Goal: Transaction & Acquisition: Purchase product/service

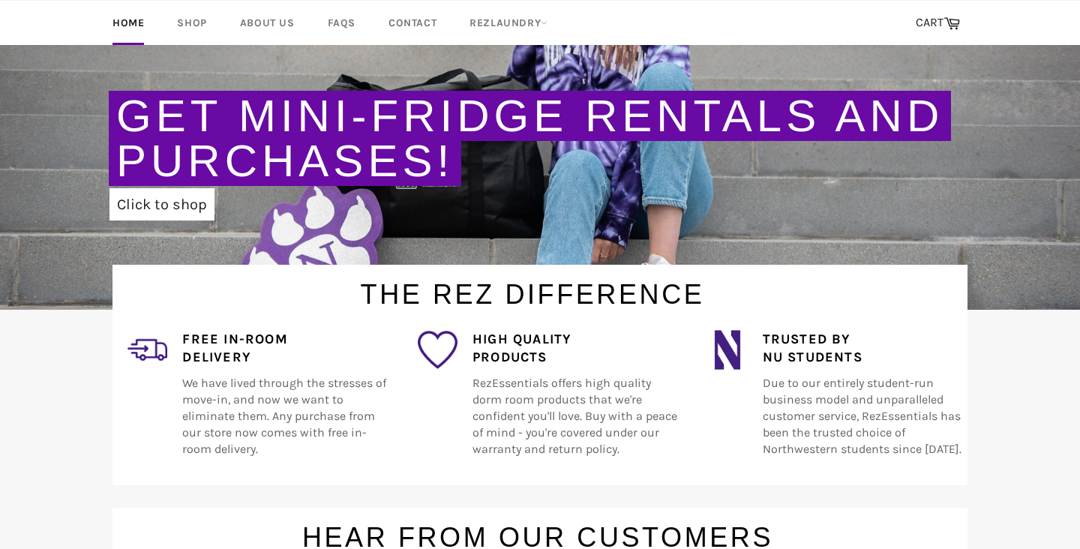
scroll to position [271, 0]
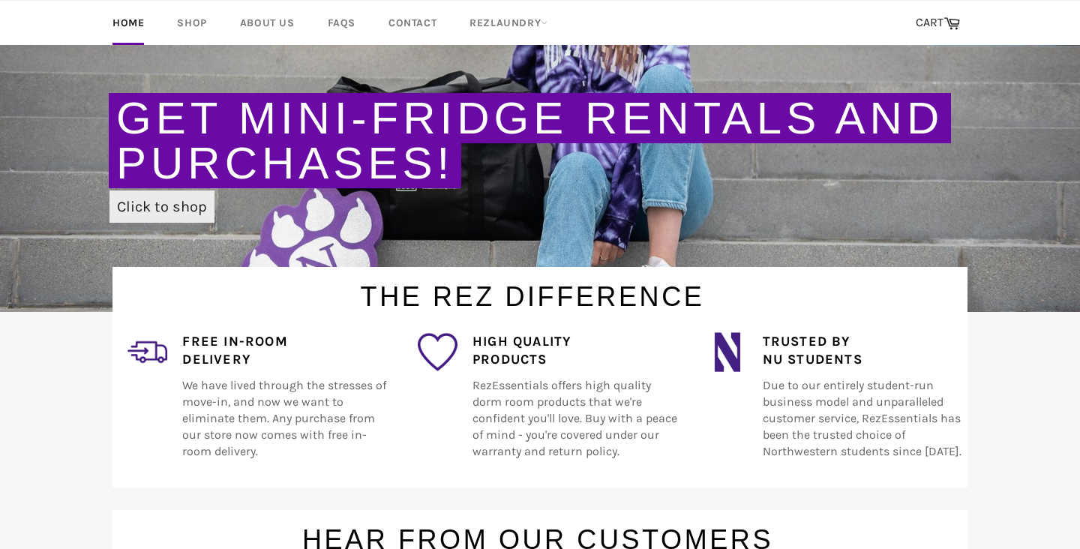
click at [139, 208] on link "Click to shop" at bounding box center [161, 206] width 105 height 32
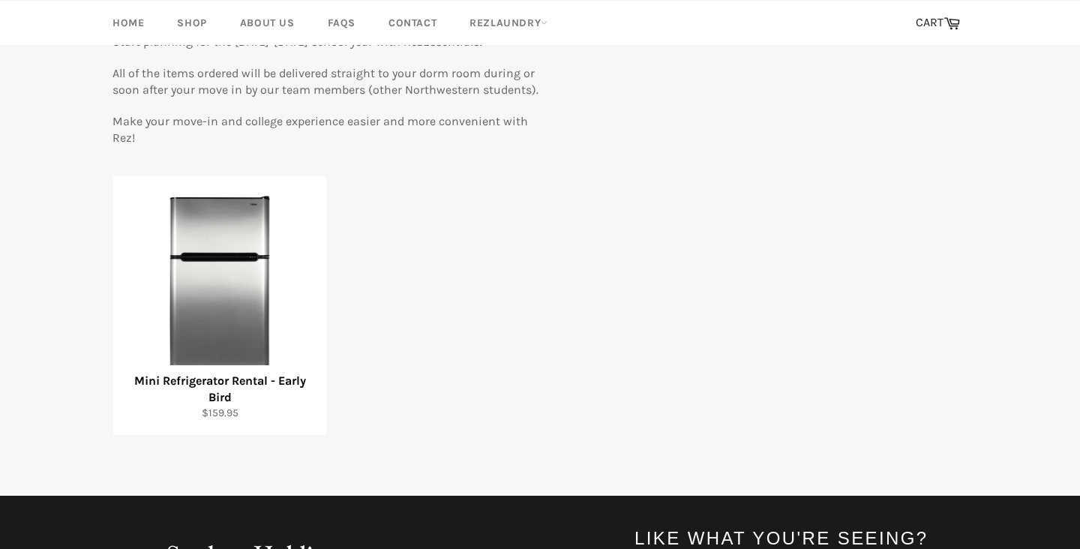
scroll to position [185, 0]
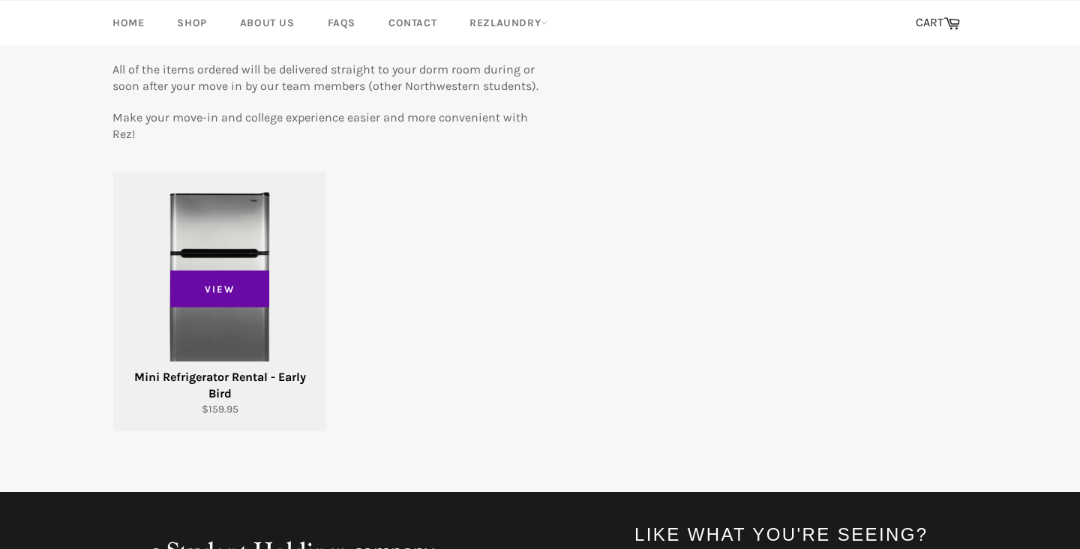
click at [232, 378] on div "Mini Refrigerator Rental - Early Bird" at bounding box center [220, 385] width 194 height 33
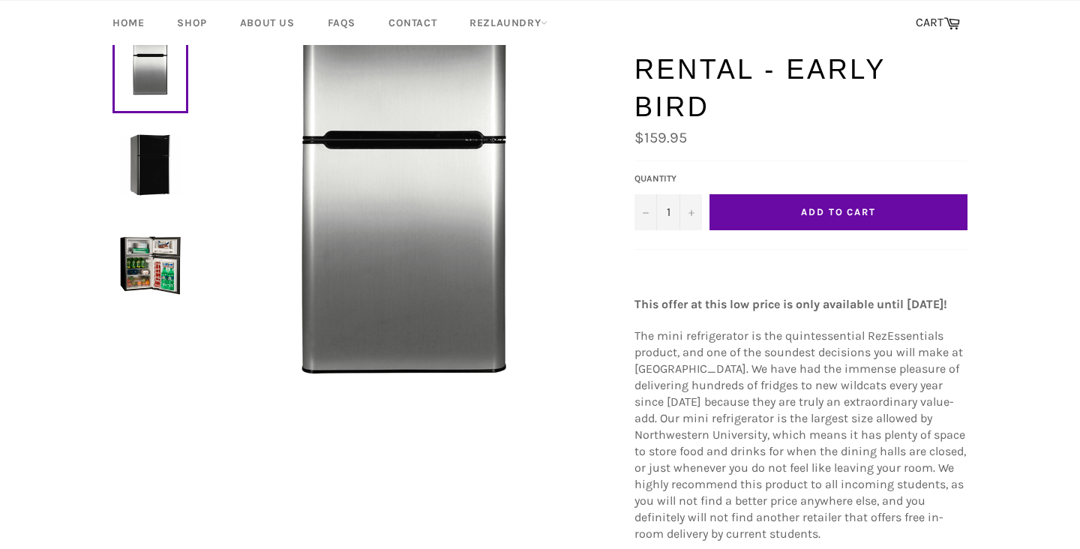
scroll to position [166, 0]
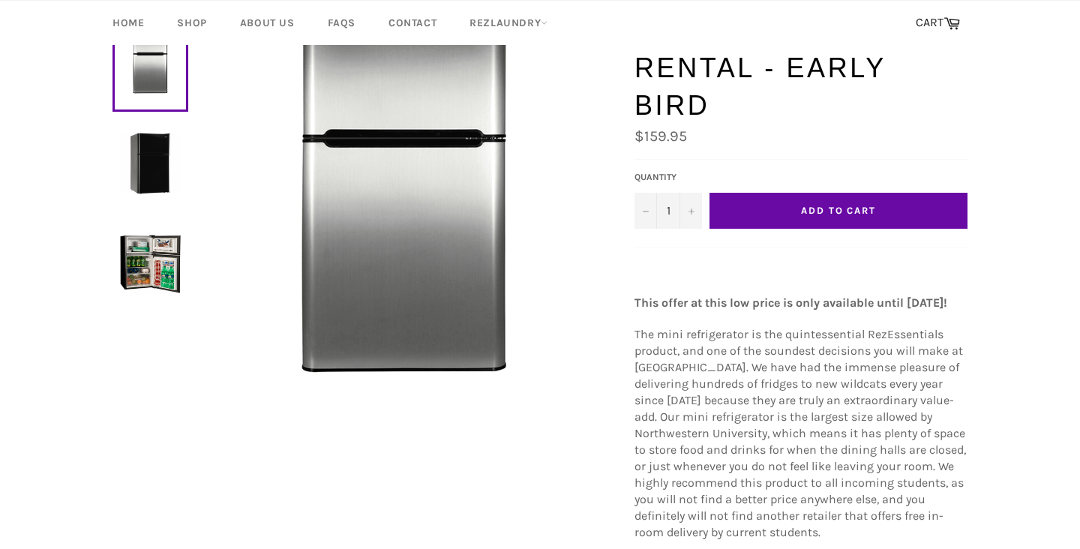
click at [676, 358] on span "The mini refrigerator is the quintessential RezEssentials product, and one of t…" at bounding box center [799, 433] width 331 height 212
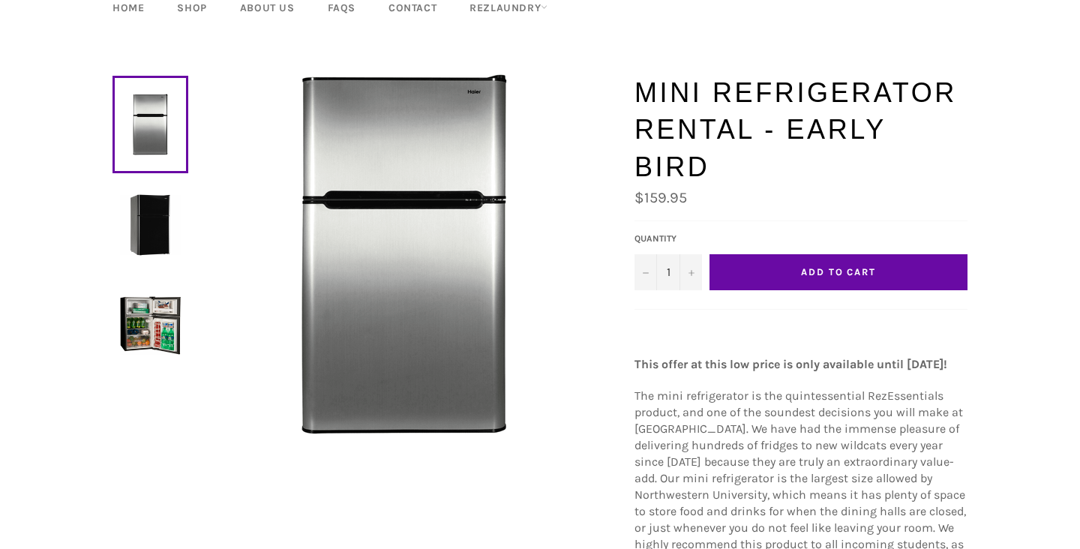
scroll to position [0, 0]
